Goal: Find specific page/section: Find specific page/section

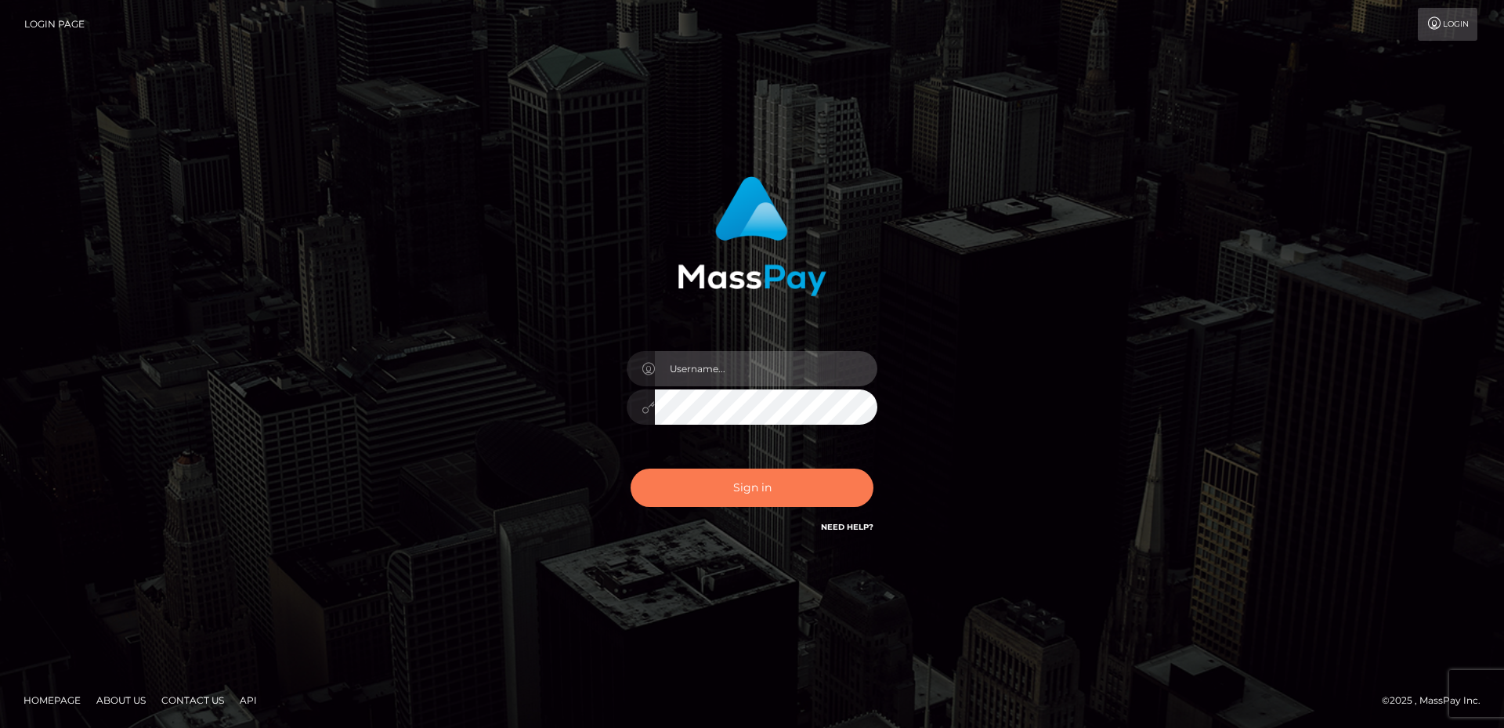
type input "David.B2Sprin"
click at [834, 472] on button "Sign in" at bounding box center [752, 488] width 243 height 38
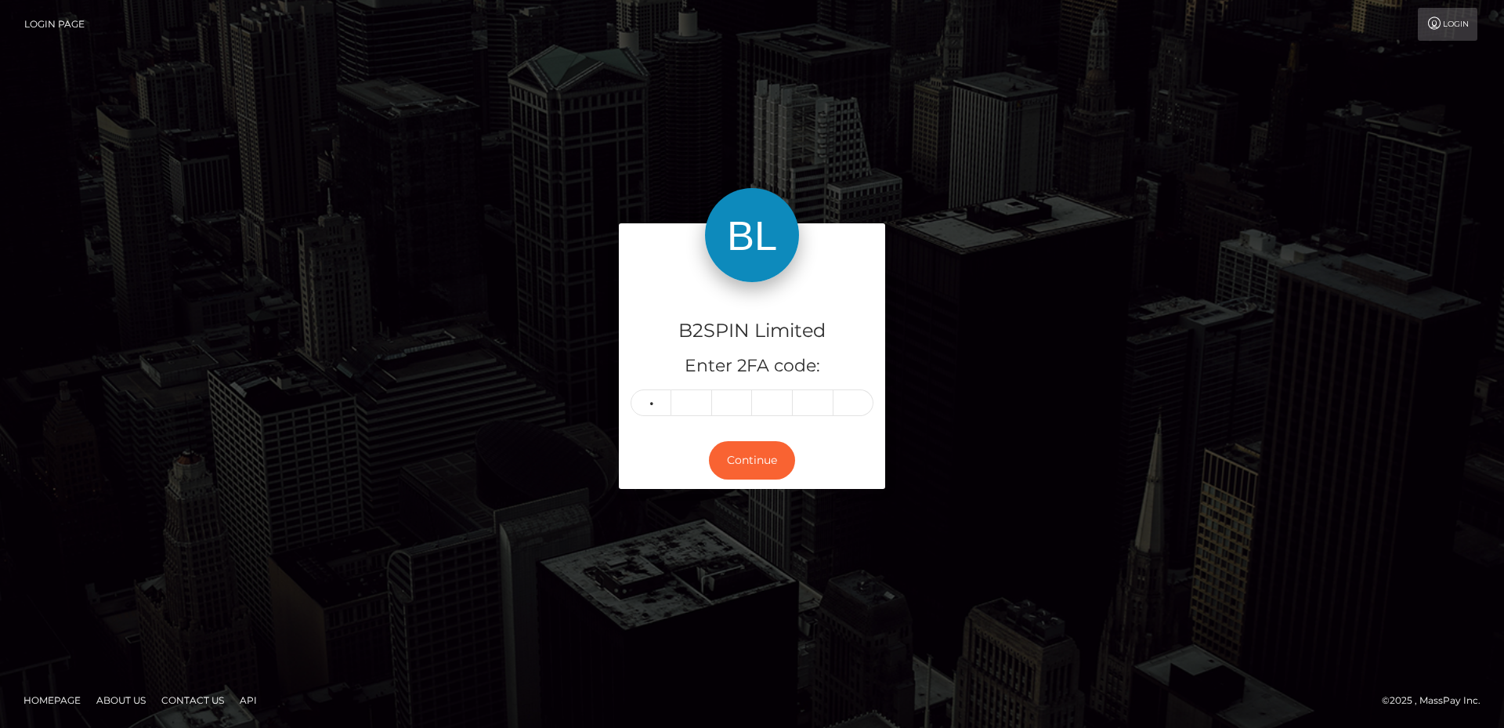
type input "2"
type input "9"
type input "5"
type input "9"
type input "2"
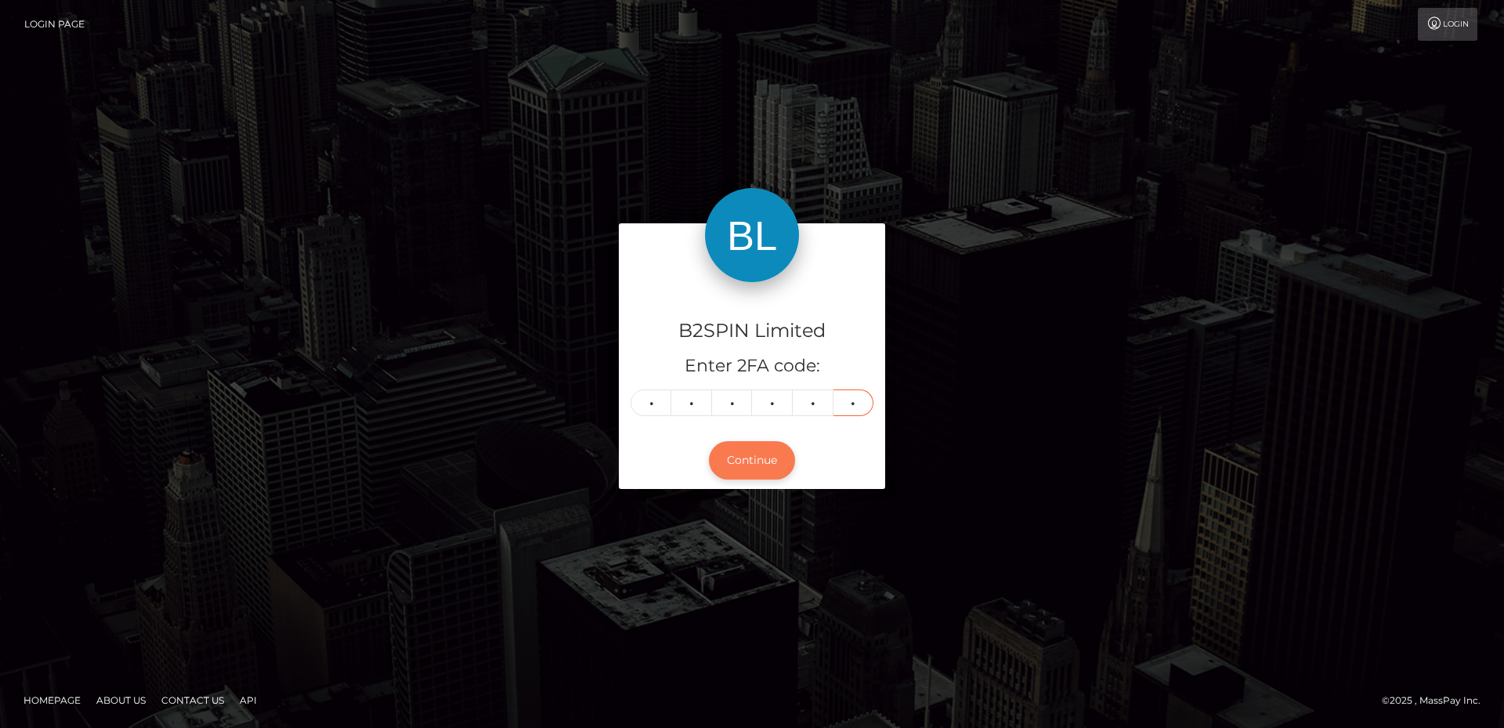
type input "1"
click at [782, 467] on button "Continue" at bounding box center [752, 460] width 86 height 38
click at [757, 465] on button "Continue" at bounding box center [752, 460] width 86 height 38
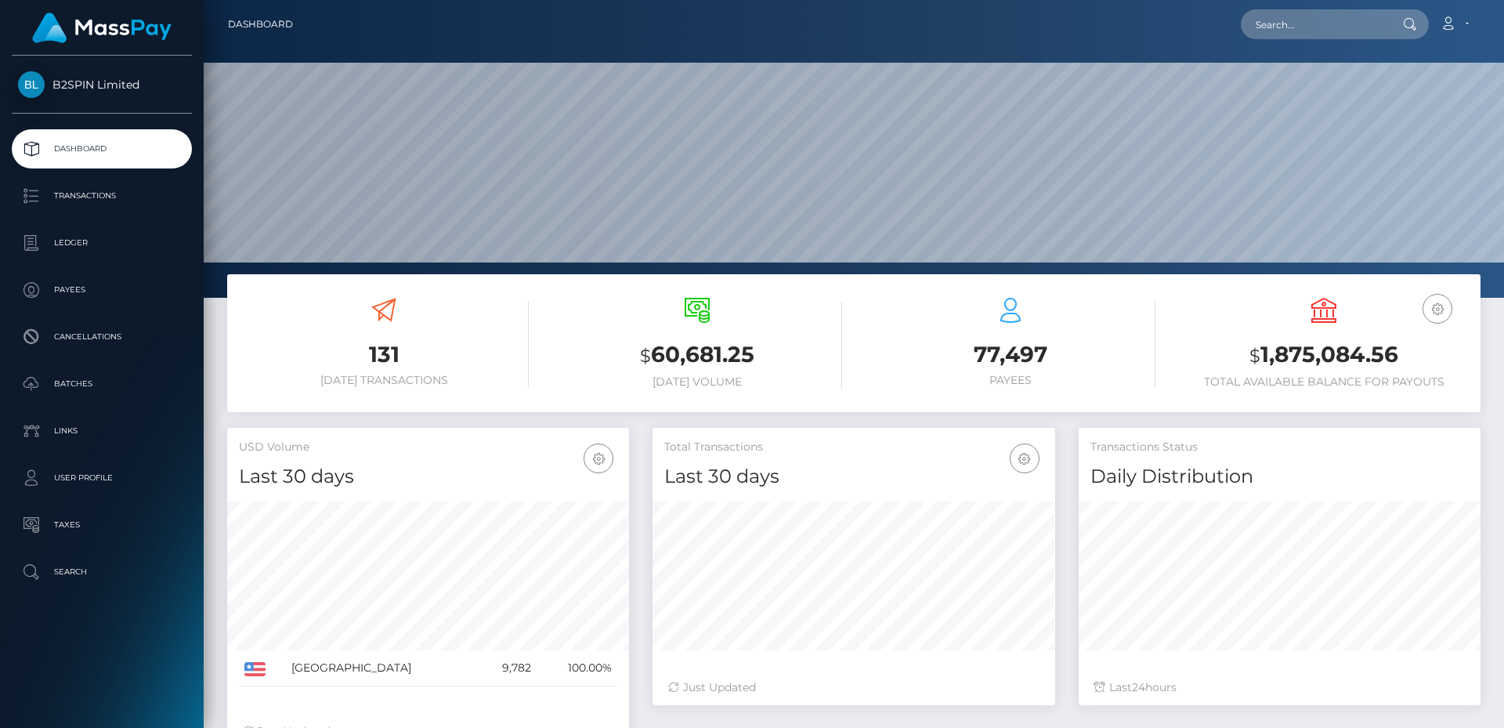
scroll to position [278, 403]
click at [1350, 26] on input "text" at bounding box center [1314, 24] width 147 height 30
paste input "3306425"
click at [1286, 24] on input "3306425" at bounding box center [1314, 24] width 147 height 30
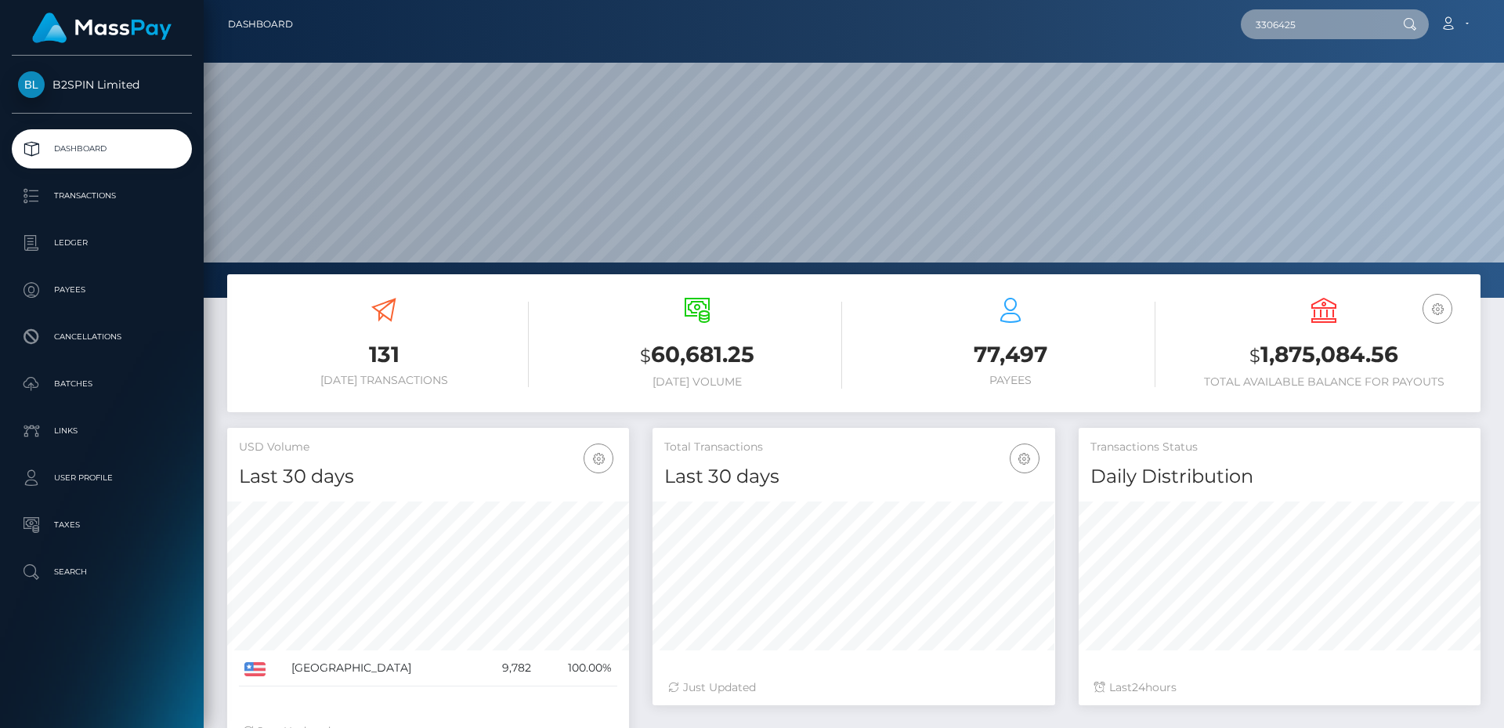
paste input "2009229689"
type input "2009229689"
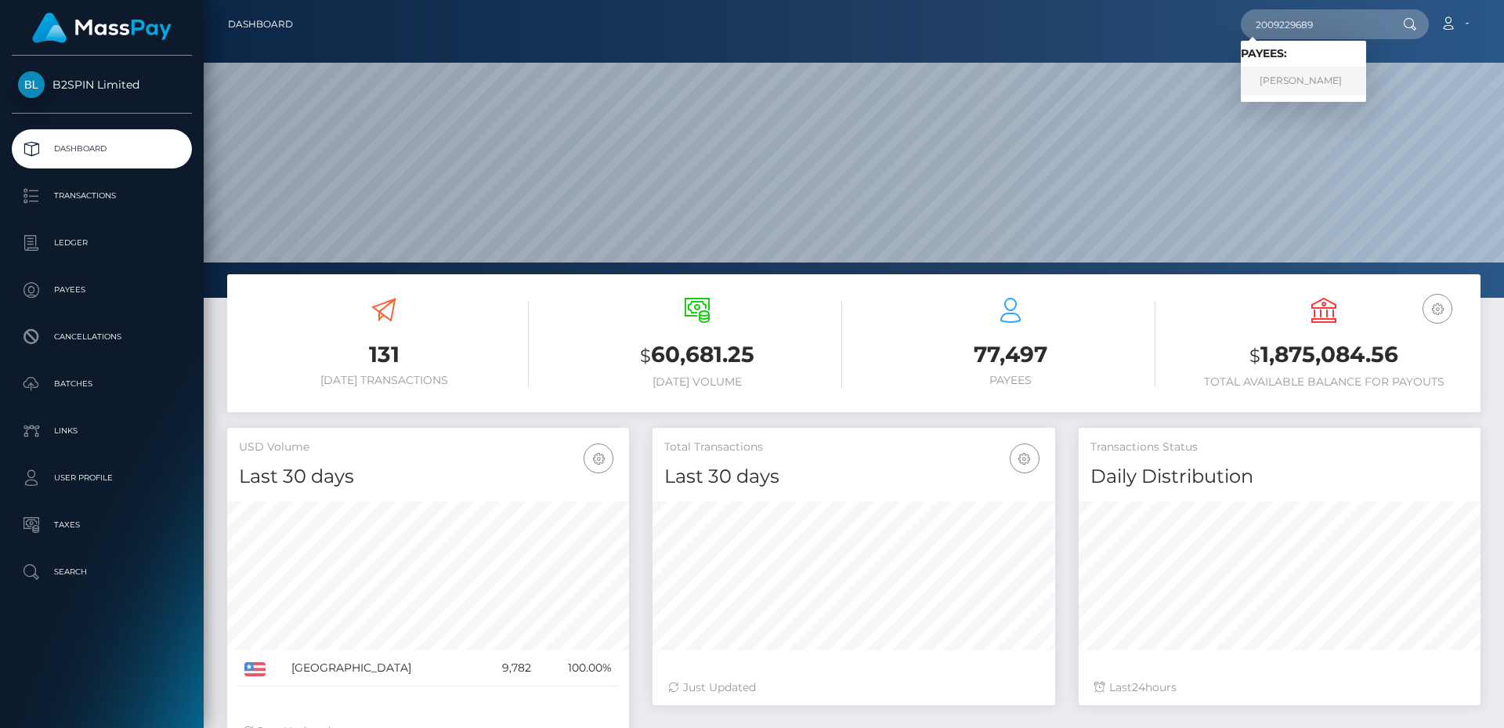
click at [1276, 78] on link "MIGUEL RODRIGUEZ" at bounding box center [1303, 81] width 125 height 29
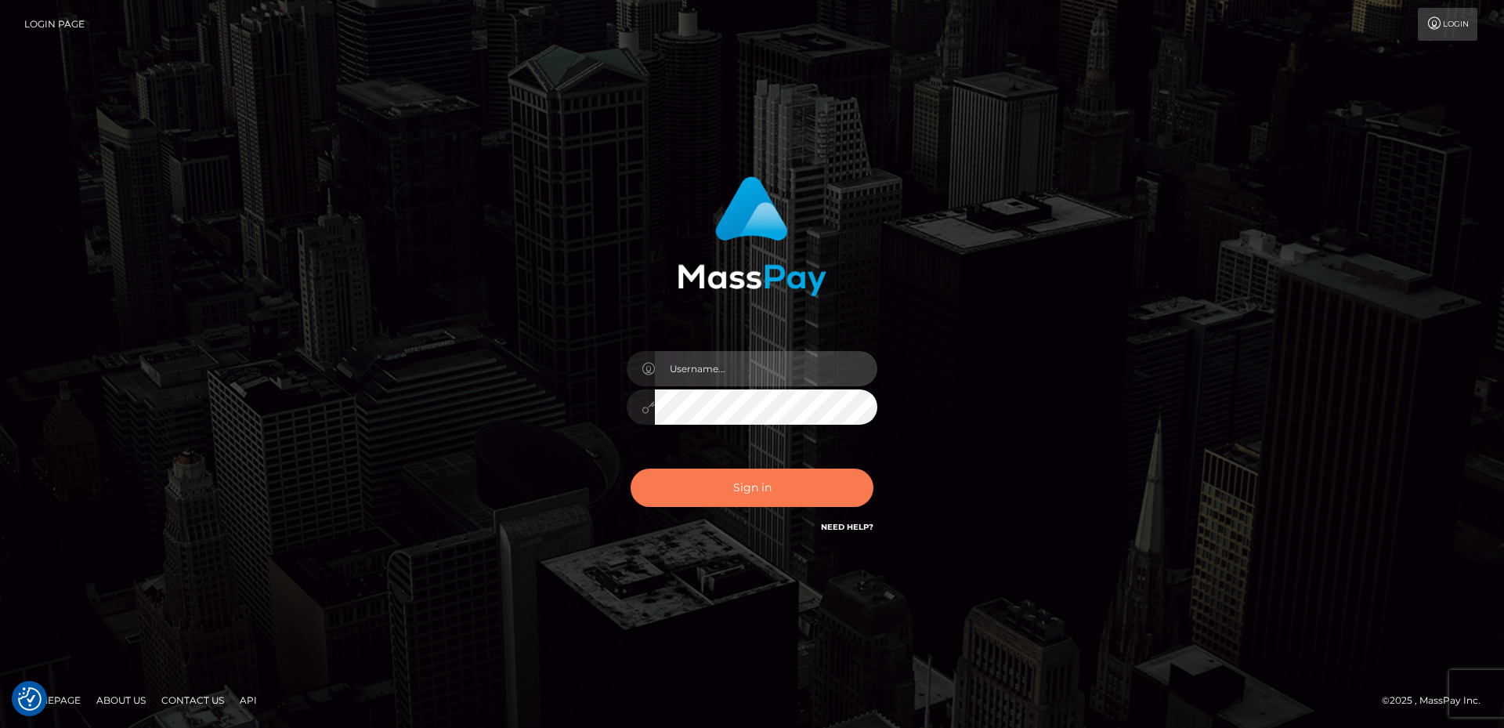
type input "[PERSON_NAME].B2Sprin"
click at [805, 482] on button "Sign in" at bounding box center [752, 488] width 243 height 38
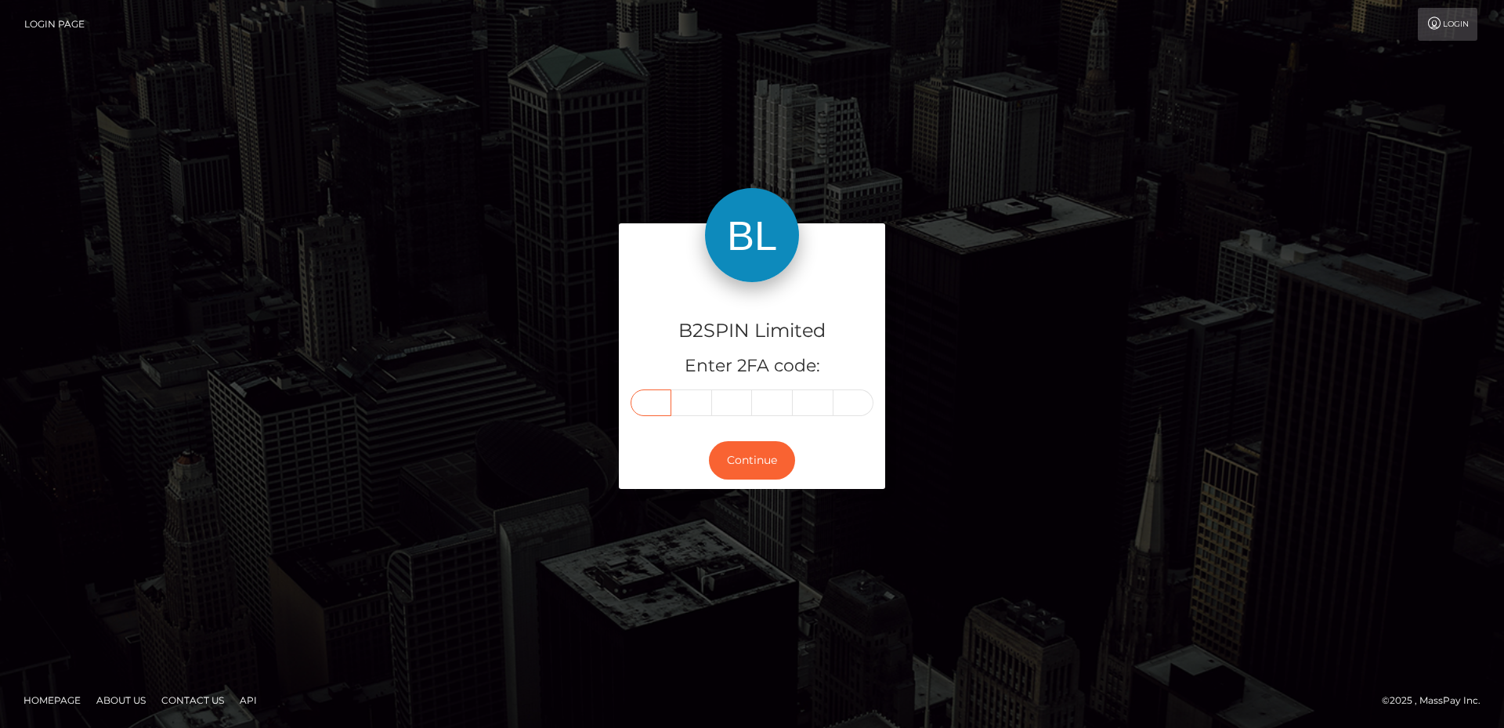
click at [652, 401] on input "text" at bounding box center [651, 402] width 41 height 27
type input "6"
type input "1"
type input "0"
type input "6"
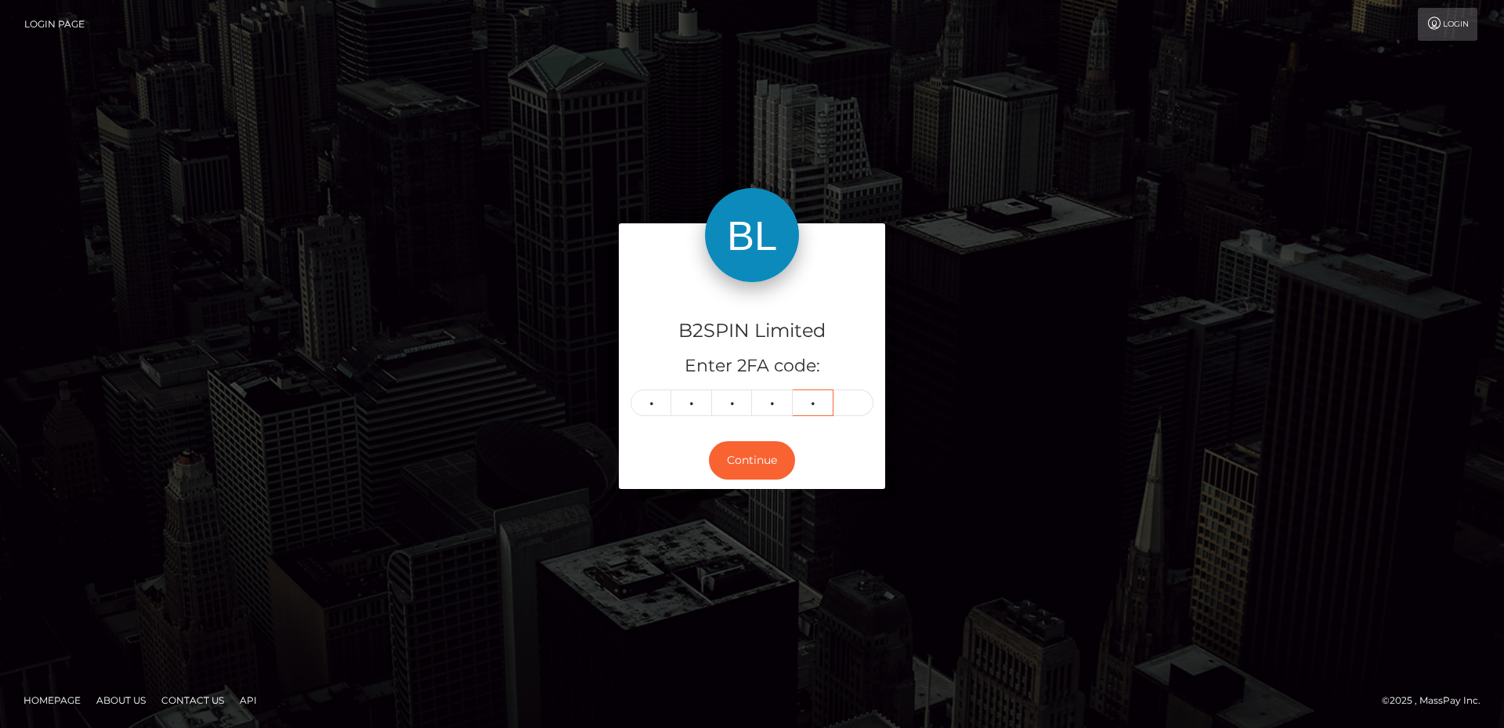
type input "3"
click at [753, 473] on button "Continue" at bounding box center [752, 460] width 86 height 38
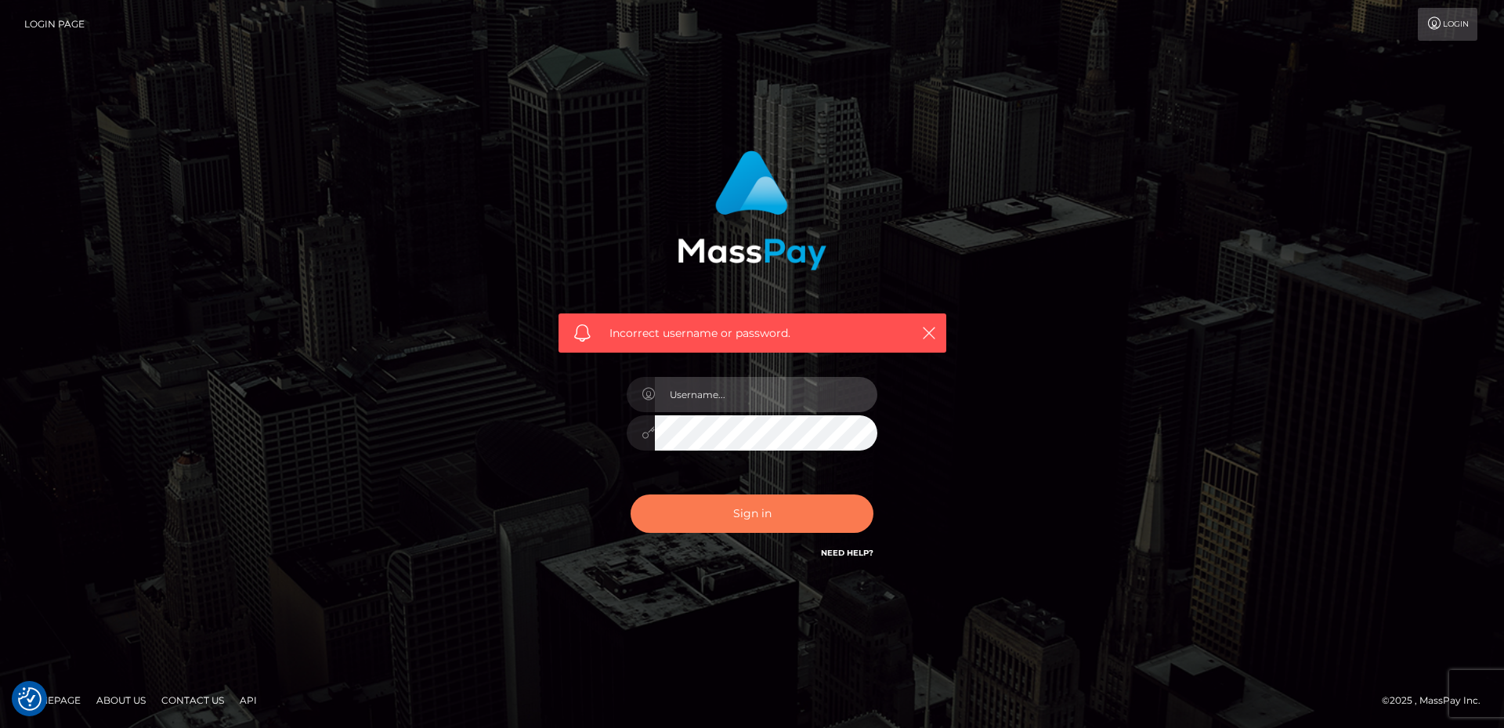
type input "David.B2Sprin"
click at [769, 506] on button "Sign in" at bounding box center [752, 513] width 243 height 38
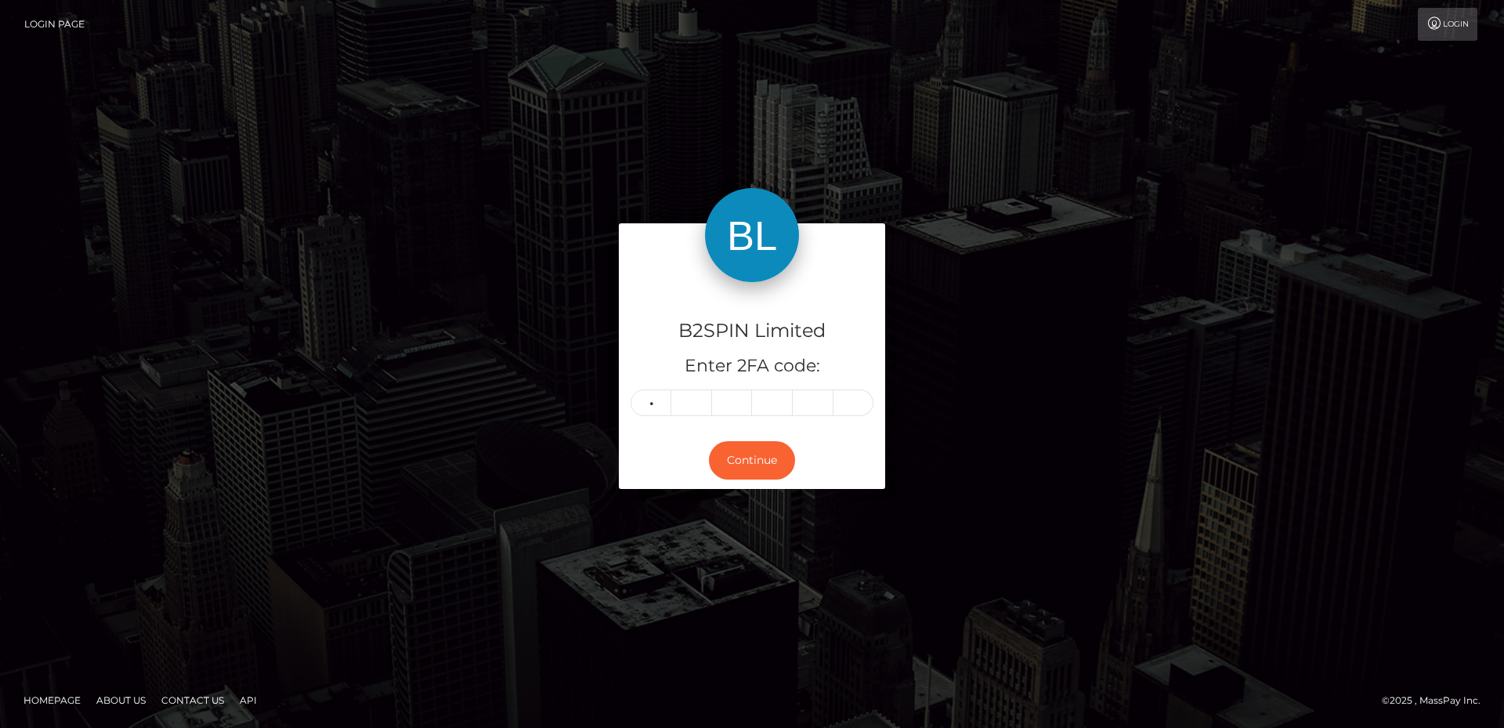
type input "2"
type input "6"
type input "4"
type input "1"
type input "3"
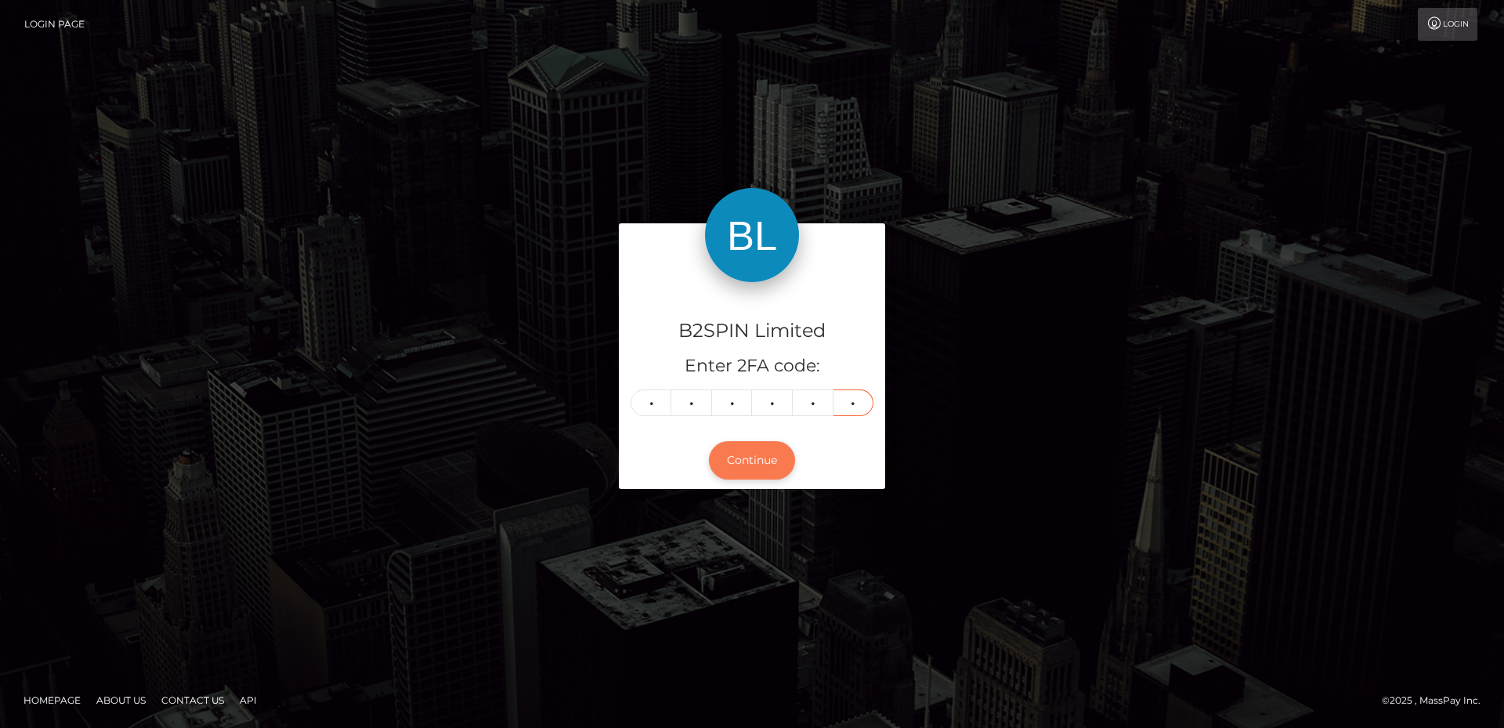
type input "1"
click at [762, 453] on button "Continue" at bounding box center [752, 460] width 86 height 38
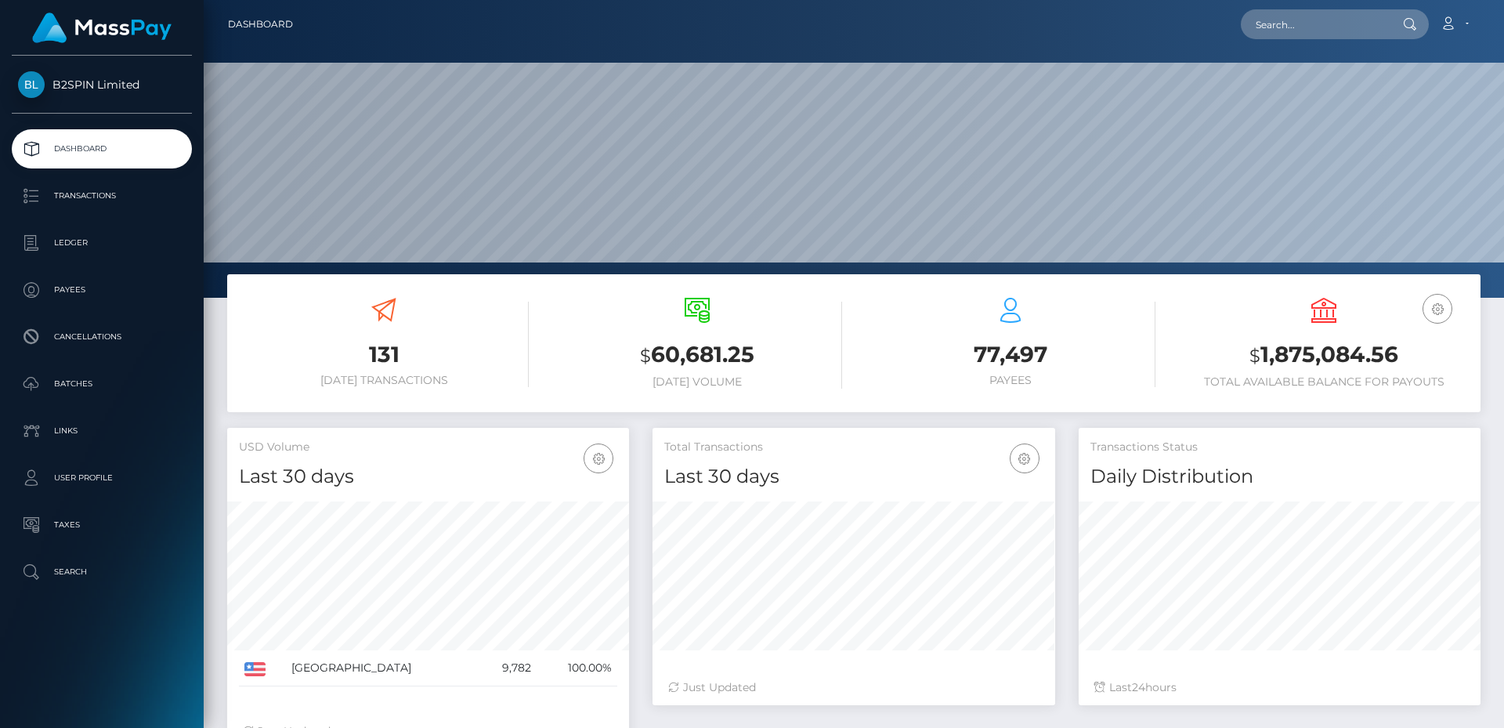
scroll to position [278, 403]
click at [1309, 20] on input "text" at bounding box center [1314, 24] width 147 height 30
paste input "2009229689"
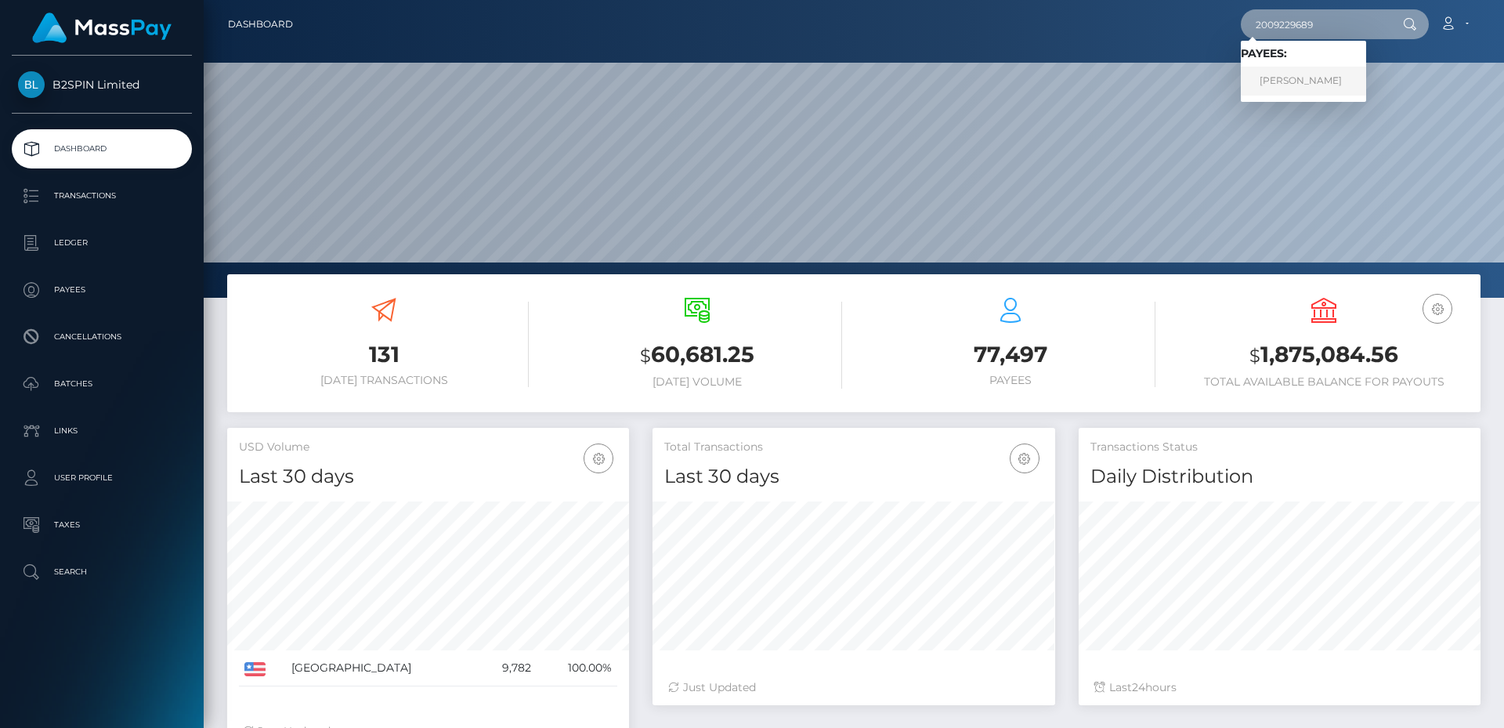
type input "2009229689"
click at [1302, 81] on link "[PERSON_NAME]" at bounding box center [1303, 81] width 125 height 29
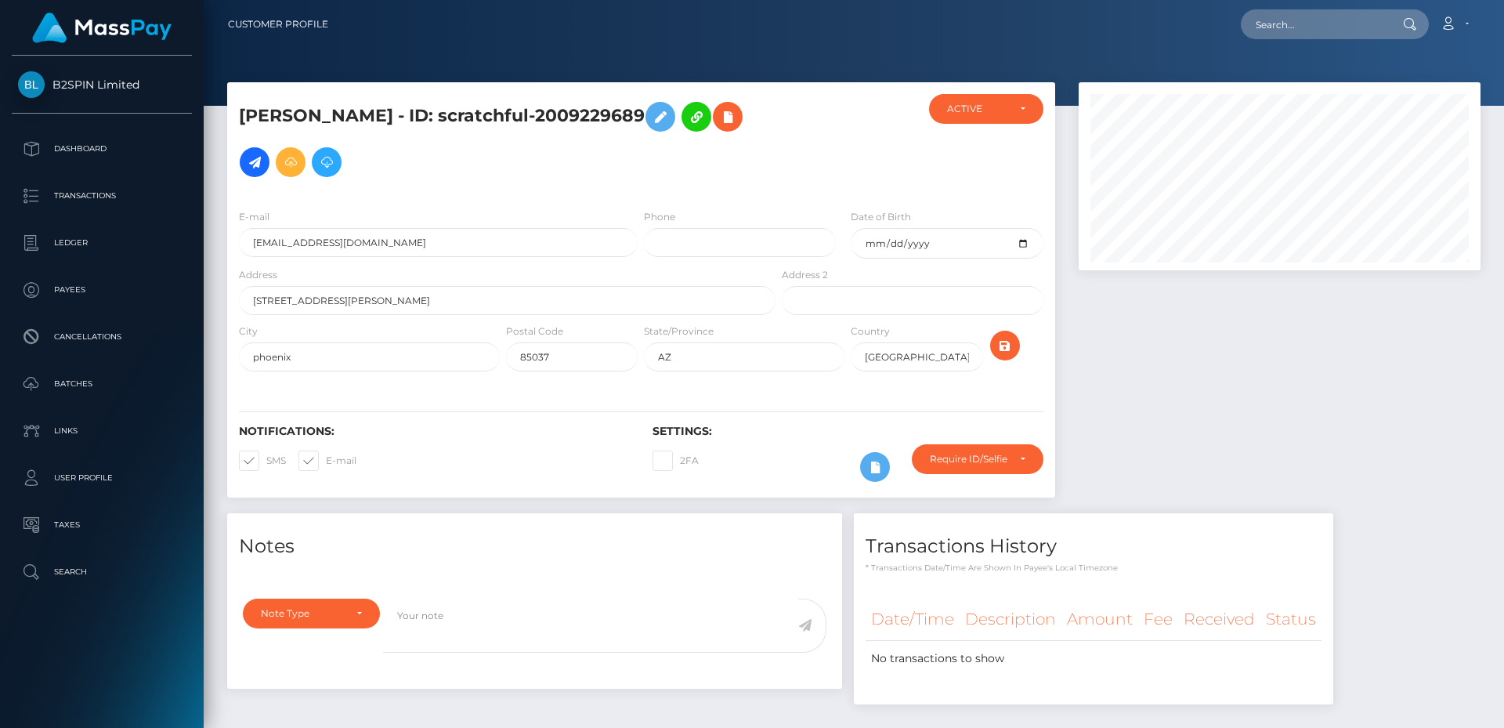
scroll to position [188, 403]
drag, startPoint x: 471, startPoint y: 110, endPoint x: 671, endPoint y: 119, distance: 200.8
click at [671, 119] on h5 "[PERSON_NAME] - ID: scratchful-2009229689" at bounding box center [503, 139] width 528 height 91
copy h5 "scratchful-2009229689"
drag, startPoint x: 425, startPoint y: 113, endPoint x: 239, endPoint y: 110, distance: 185.7
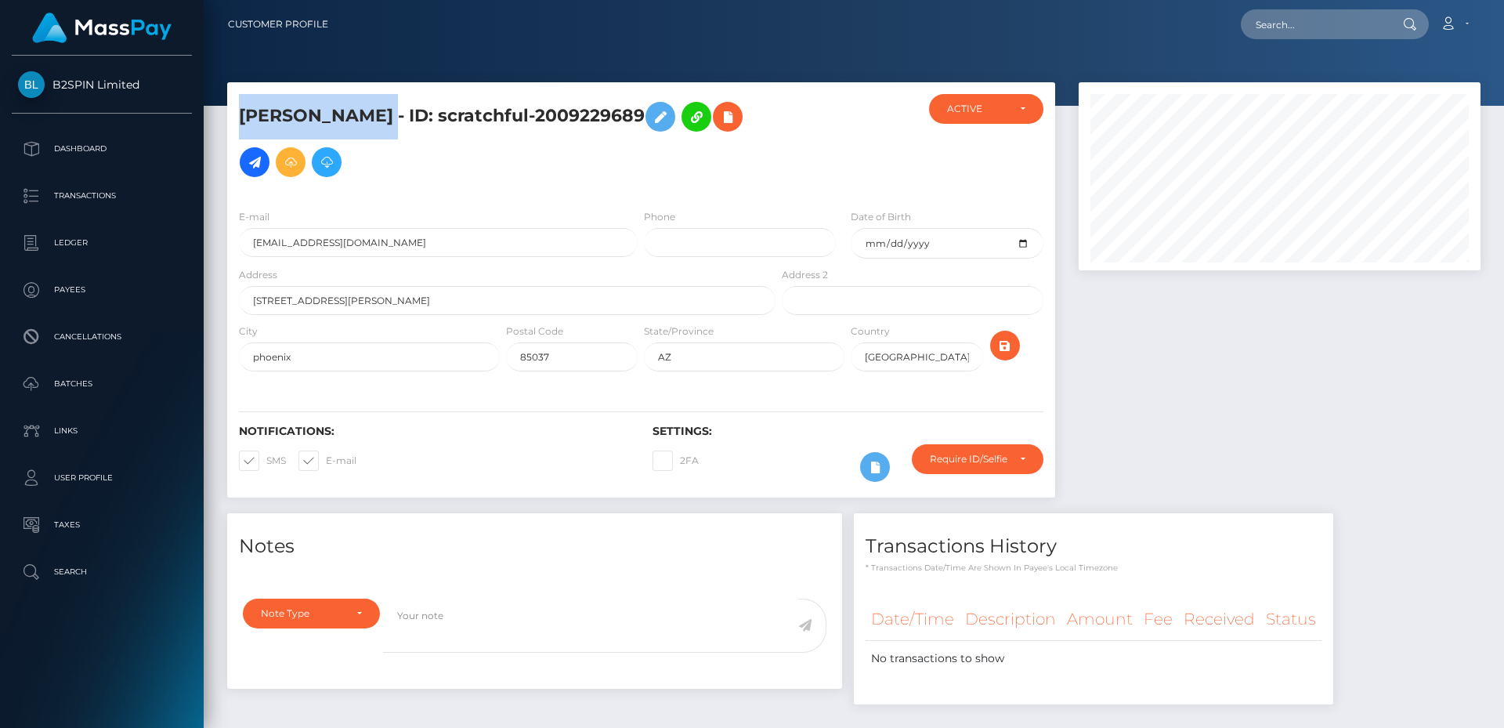
click at [239, 110] on h5 "MIGUEL RODRIGUEZ - ID: scratchful-2009229689" at bounding box center [503, 139] width 528 height 91
copy h5 "MIGUEL RODRIGUEZ"
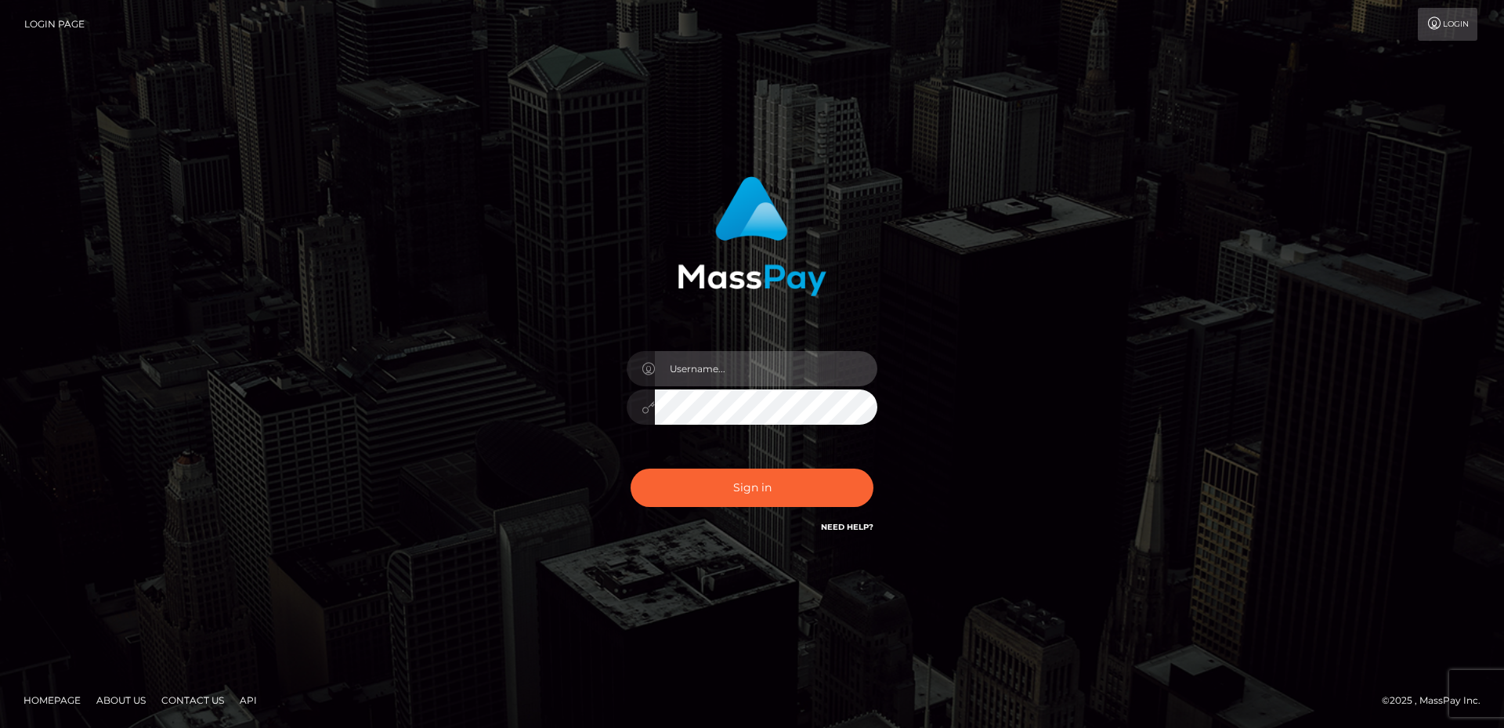
type input "[PERSON_NAME].B2Sprin"
